Goal: Information Seeking & Learning: Check status

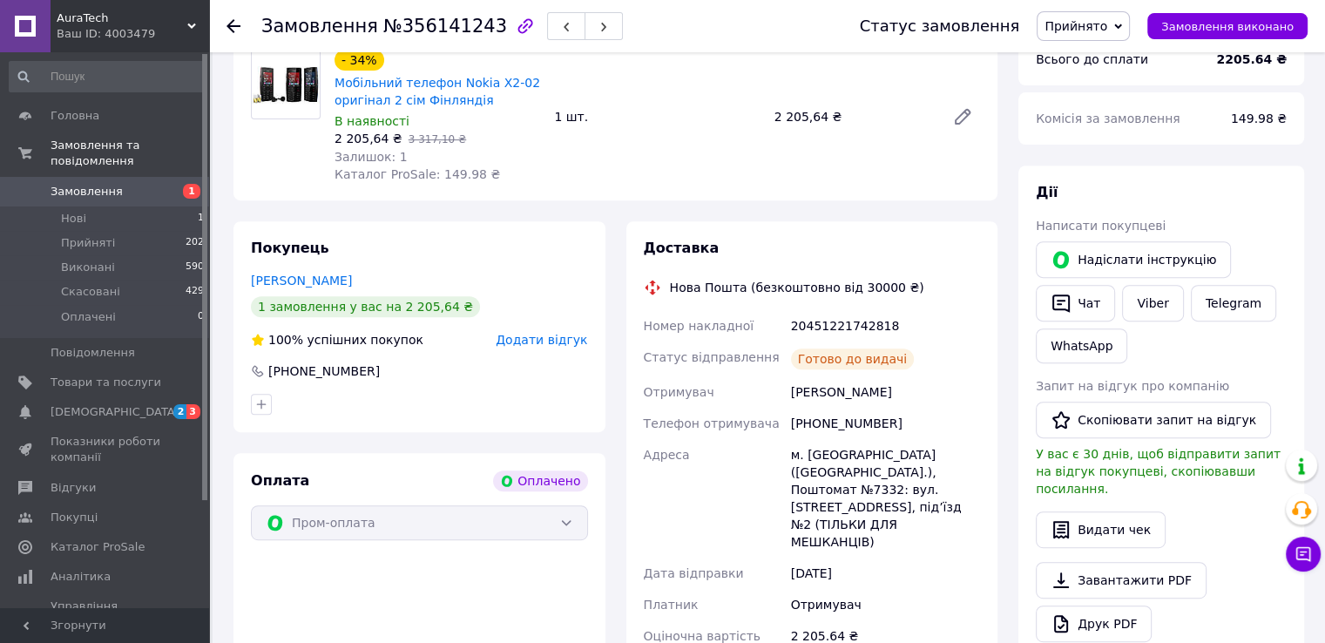
scroll to position [523, 0]
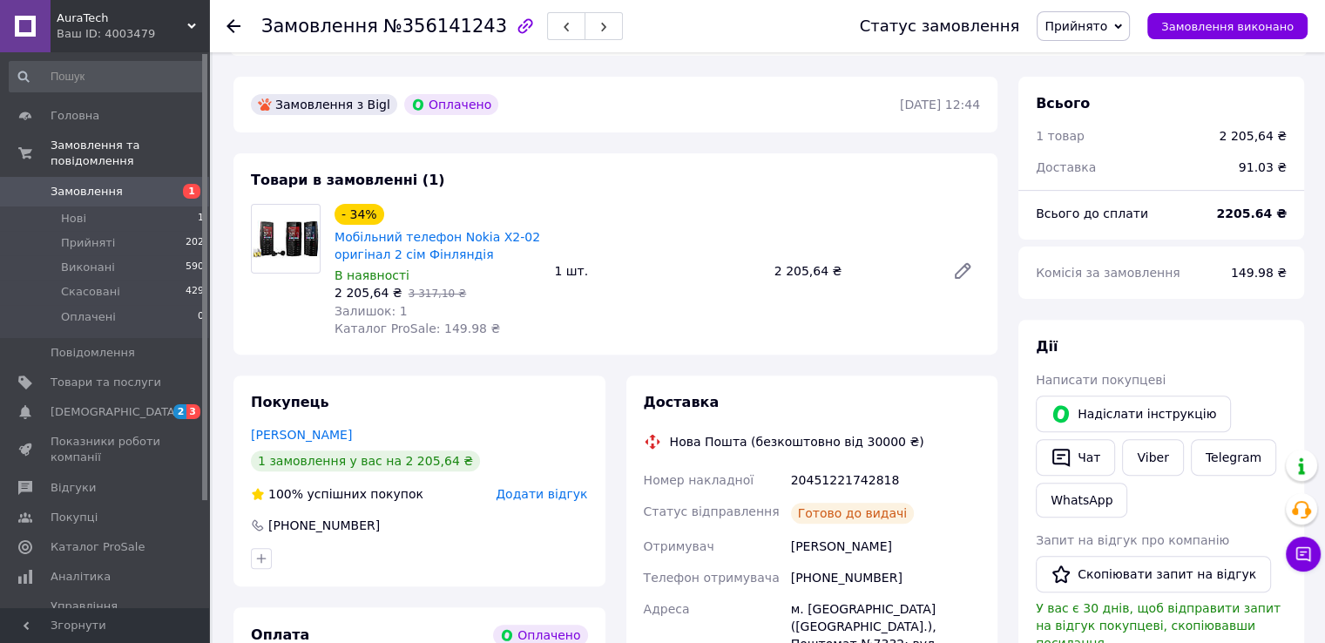
click at [236, 15] on div at bounding box center [244, 26] width 35 height 52
click at [234, 19] on icon at bounding box center [234, 26] width 14 height 14
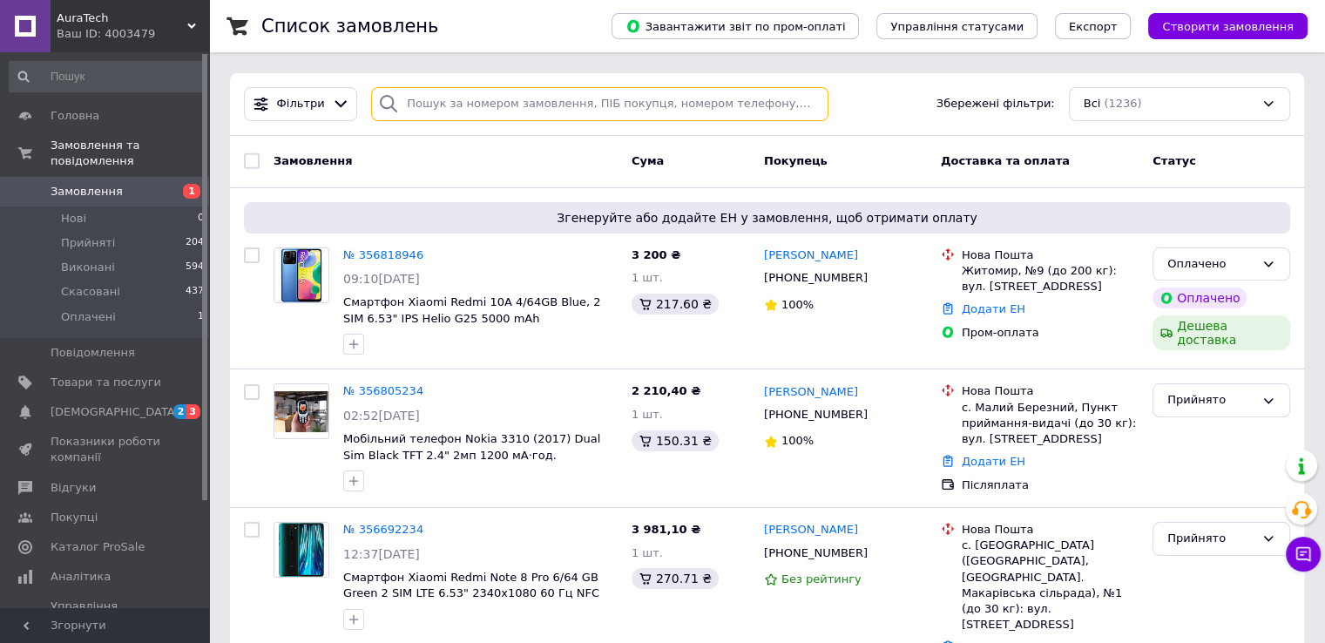
click at [447, 106] on input "search" at bounding box center [599, 104] width 457 height 34
paste input "[PERSON_NAME]"
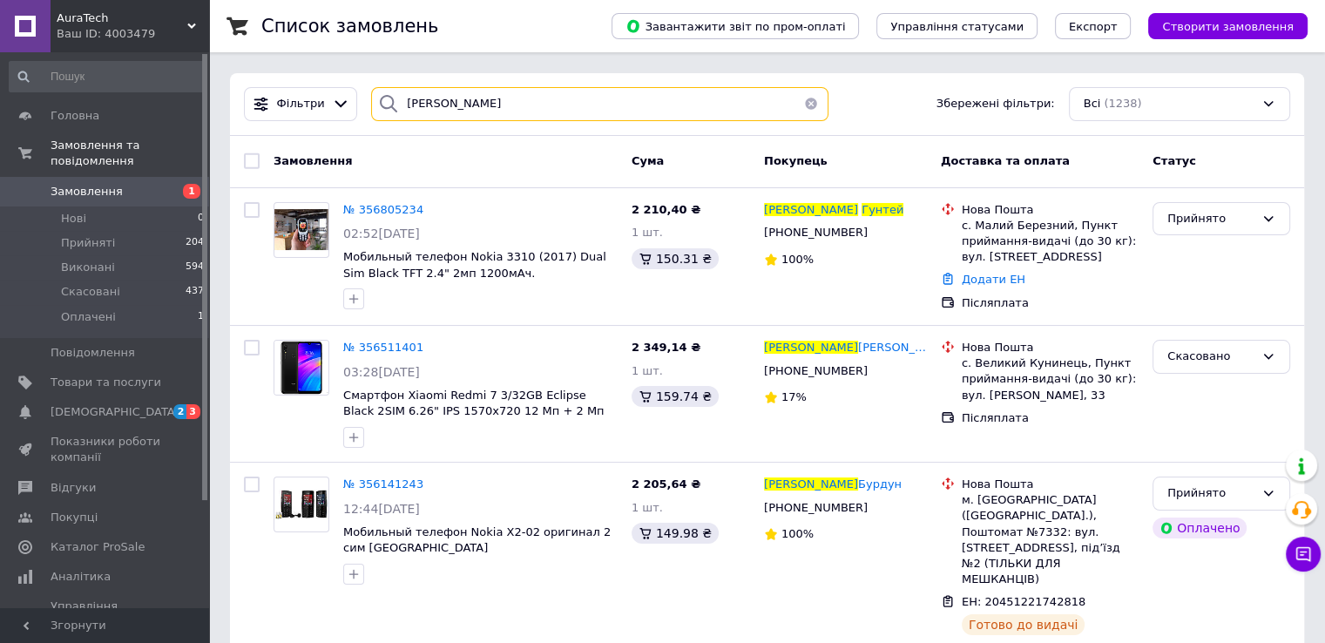
type input "[PERSON_NAME]"
